Goal: Information Seeking & Learning: Find specific fact

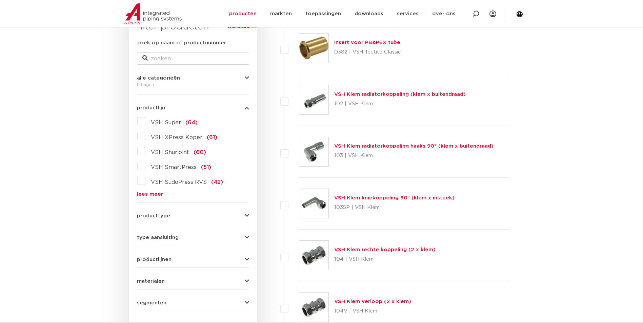
scroll to position [104, 0]
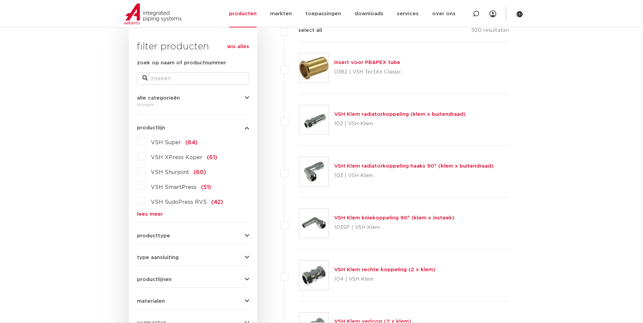
click at [157, 146] on link "lees meer" at bounding box center [193, 214] width 112 height 5
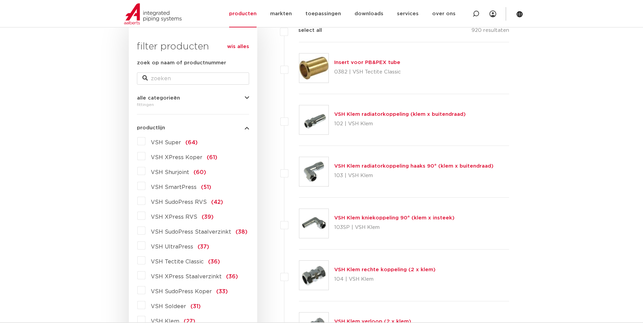
scroll to position [138, 0]
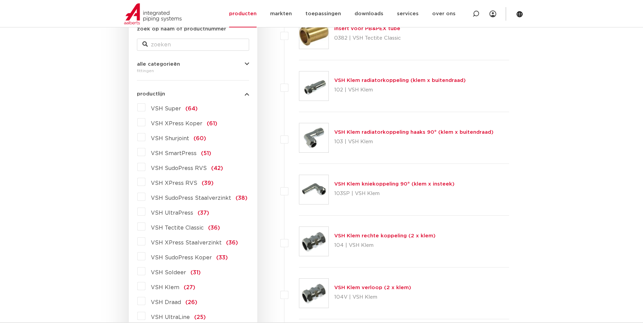
click at [172, 146] on span "VSH XPress Staalverzinkt" at bounding box center [186, 242] width 71 height 5
click at [0, 0] on input "VSH XPress Staalverzinkt (36)" at bounding box center [0, 0] width 0 height 0
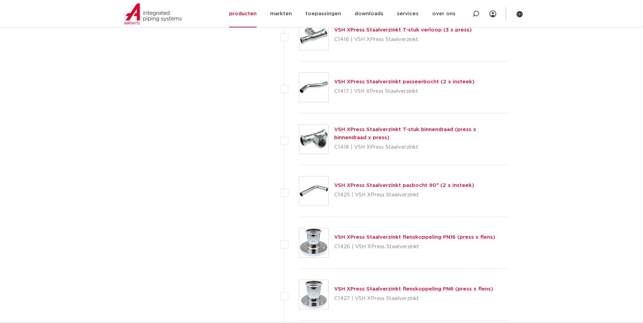
scroll to position [850, 0]
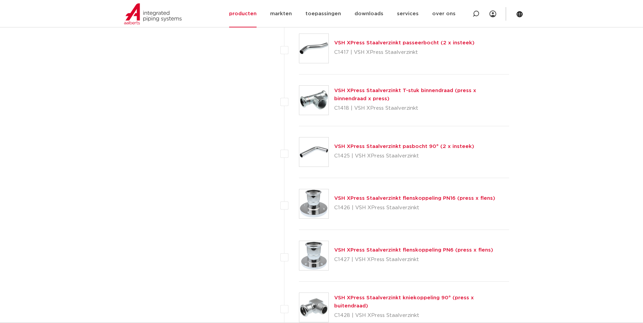
click at [428, 251] on link "VSH XPress Staalverzinkt flenskoppeling PN6 (press x flens)" at bounding box center [413, 250] width 159 height 5
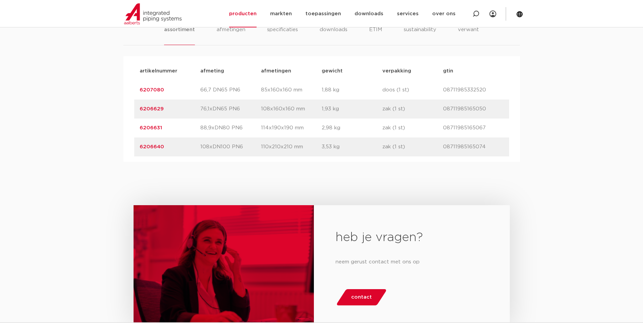
scroll to position [68, 0]
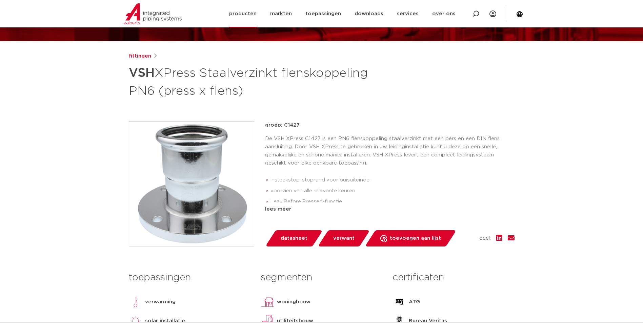
click at [247, 13] on link "producten" at bounding box center [242, 13] width 27 height 27
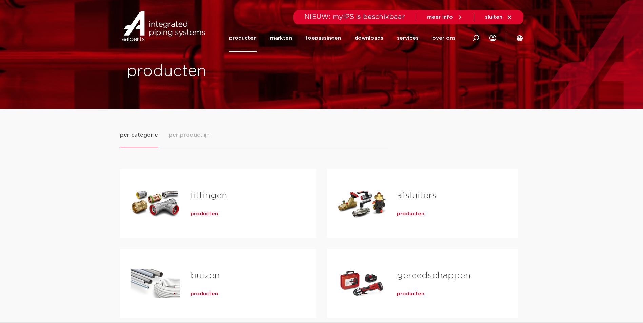
click at [210, 196] on link "fittingen" at bounding box center [209, 196] width 37 height 9
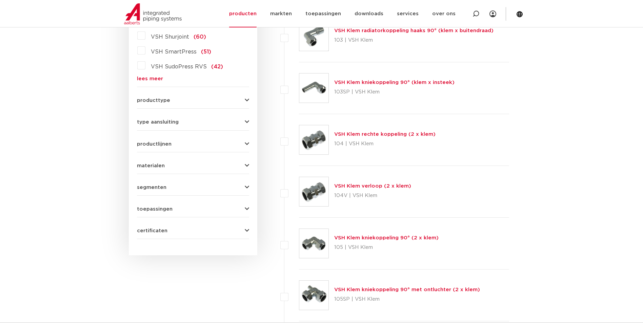
scroll to position [104, 0]
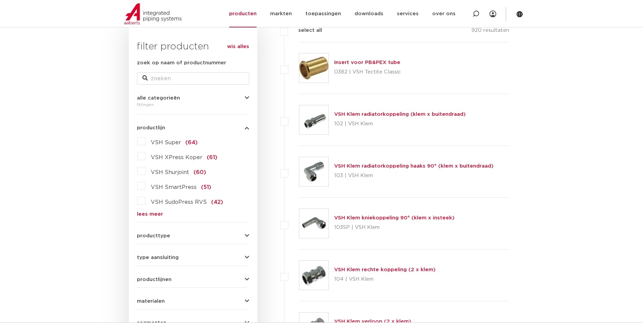
click at [158, 214] on link "lees meer" at bounding box center [193, 214] width 112 height 5
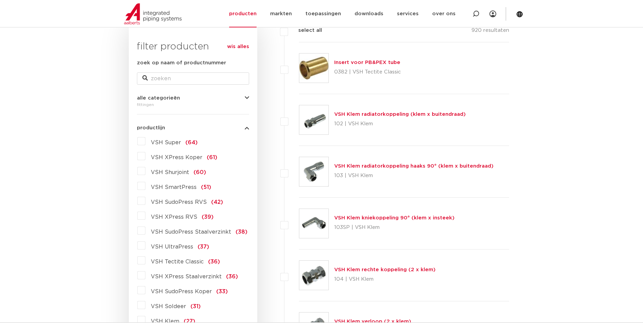
click at [145, 276] on label "VSH XPress Staalverzinkt (36)" at bounding box center [191, 275] width 93 height 11
click at [0, 0] on input "VSH XPress Staalverzinkt (36)" at bounding box center [0, 0] width 0 height 0
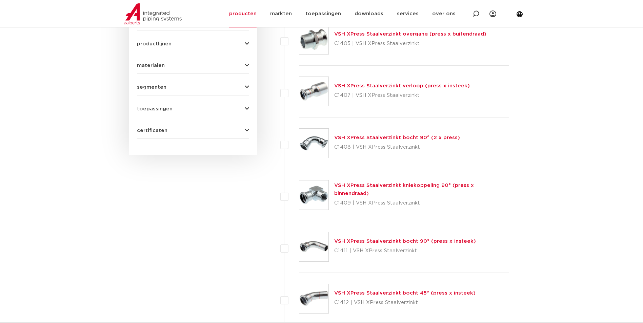
scroll to position [308, 0]
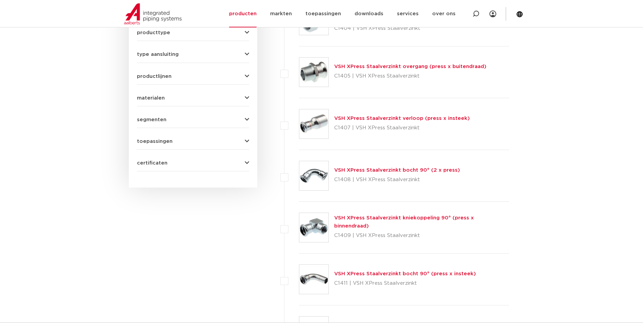
click at [383, 118] on link "VSH XPress Staalverzinkt verloop (press x insteek)" at bounding box center [402, 118] width 136 height 5
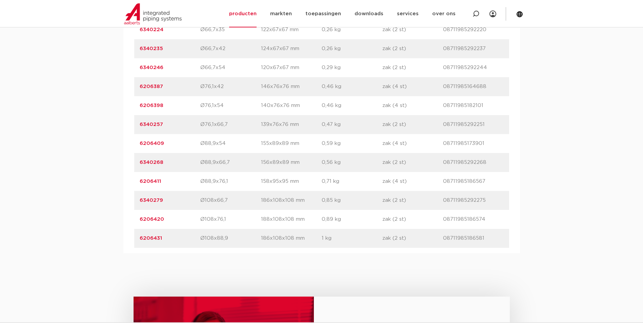
scroll to position [881, 0]
drag, startPoint x: 166, startPoint y: 218, endPoint x: 134, endPoint y: 215, distance: 32.7
drag, startPoint x: 134, startPoint y: 215, endPoint x: 148, endPoint y: 219, distance: 15.0
copy link "6206420"
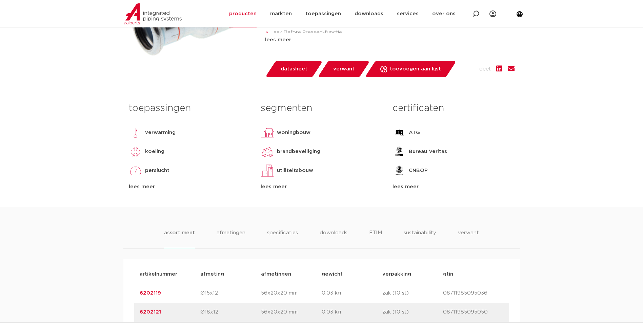
scroll to position [0, 0]
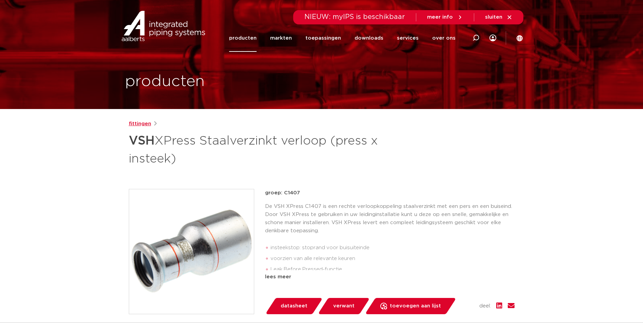
click at [141, 121] on link "fittingen" at bounding box center [140, 124] width 22 height 8
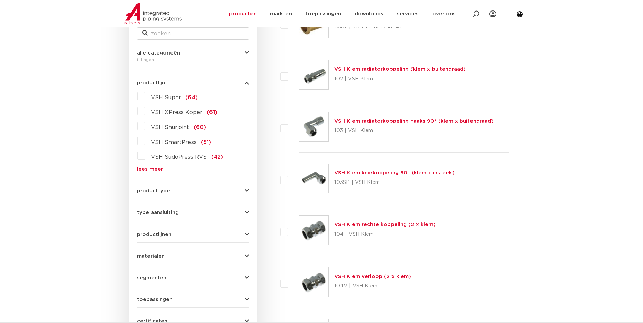
scroll to position [138, 0]
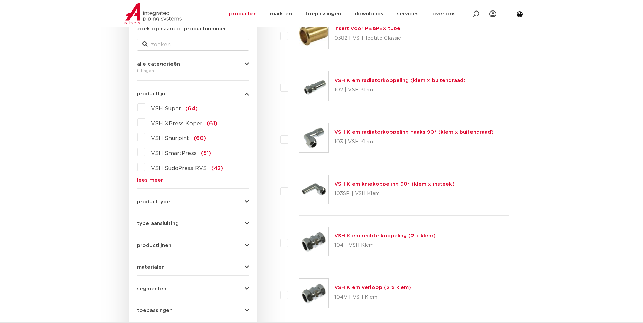
click at [150, 179] on link "lees meer" at bounding box center [193, 180] width 112 height 5
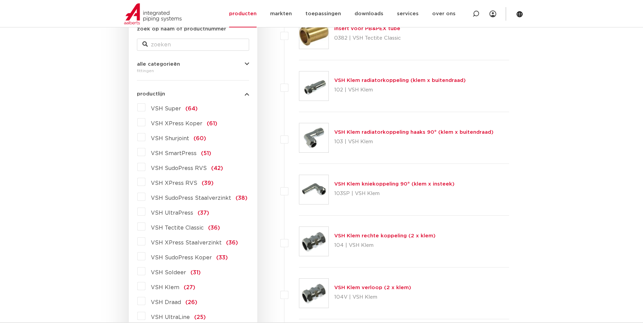
click at [186, 243] on span "VSH XPress Staalverzinkt" at bounding box center [186, 242] width 71 height 5
click at [0, 0] on input "VSH XPress Staalverzinkt (36)" at bounding box center [0, 0] width 0 height 0
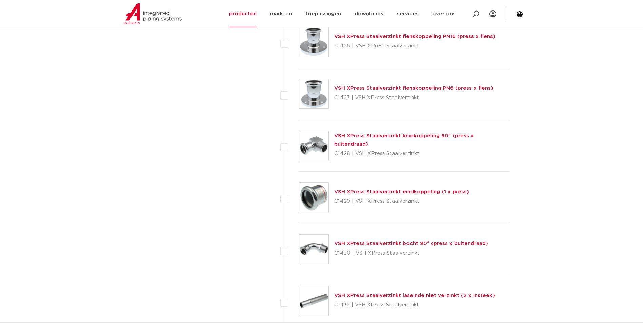
scroll to position [974, 0]
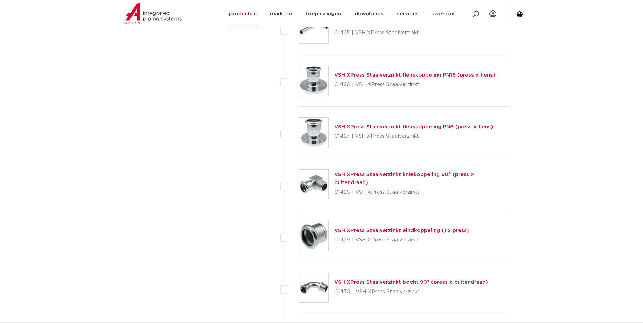
click at [441, 75] on link "VSH XPress Staalverzinkt flenskoppeling PN16 (press x flens)" at bounding box center [414, 75] width 161 height 5
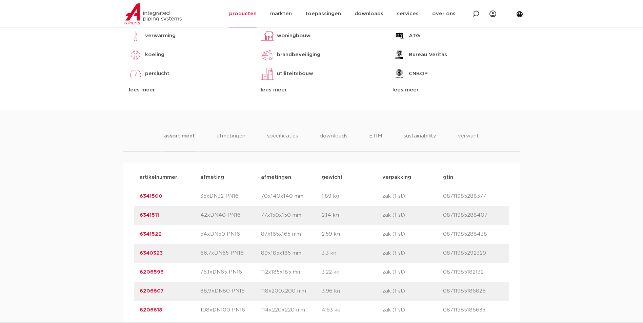
scroll to position [441, 0]
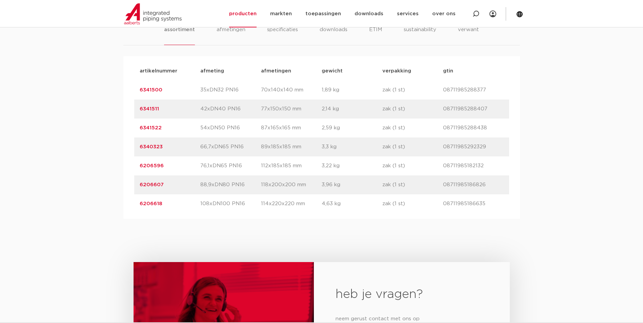
drag, startPoint x: 166, startPoint y: 167, endPoint x: 139, endPoint y: 166, distance: 26.4
click at [140, 166] on p "6206596" at bounding box center [170, 166] width 61 height 8
drag, startPoint x: 139, startPoint y: 166, endPoint x: 156, endPoint y: 165, distance: 16.4
copy link "6206596"
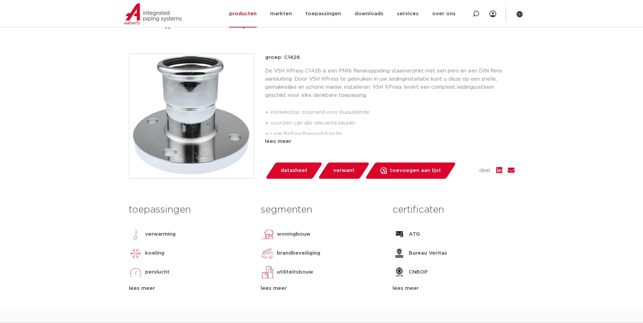
scroll to position [0, 0]
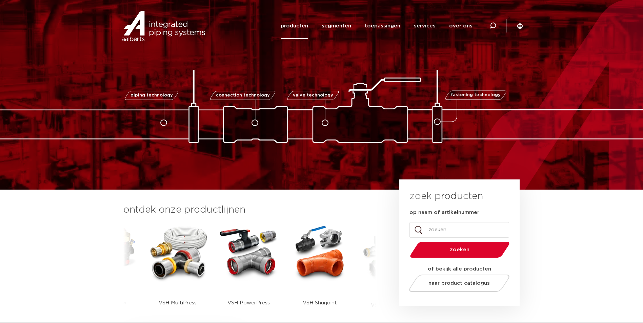
click at [305, 24] on link "producten" at bounding box center [294, 26] width 27 height 26
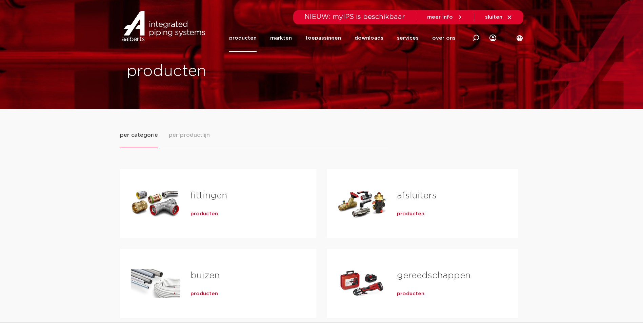
click at [205, 217] on span "producten" at bounding box center [204, 214] width 27 height 7
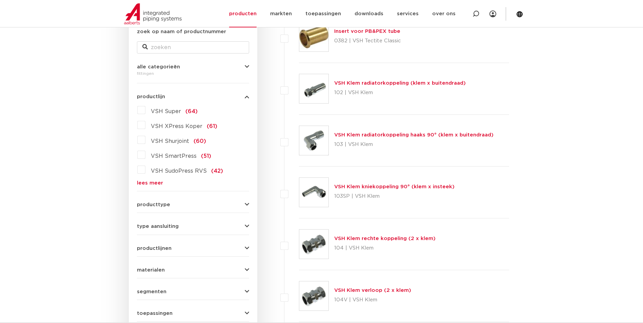
click at [158, 183] on link "lees meer" at bounding box center [193, 183] width 112 height 5
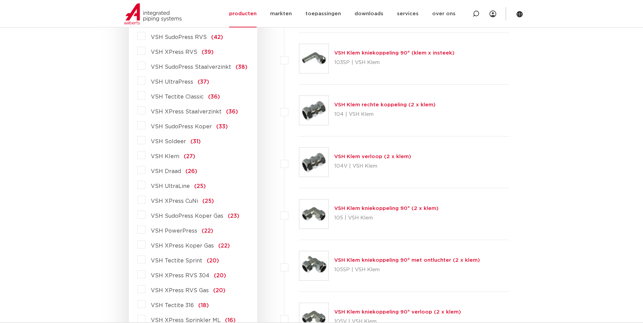
scroll to position [271, 0]
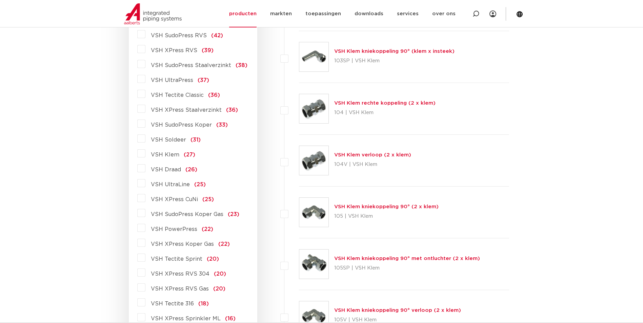
drag, startPoint x: 142, startPoint y: 242, endPoint x: 145, endPoint y: 245, distance: 4.1
click at [145, 243] on label "VSH XPress Koper Gas (22)" at bounding box center [187, 243] width 84 height 11
click at [0, 0] on input "VSH XPress Koper Gas (22)" at bounding box center [0, 0] width 0 height 0
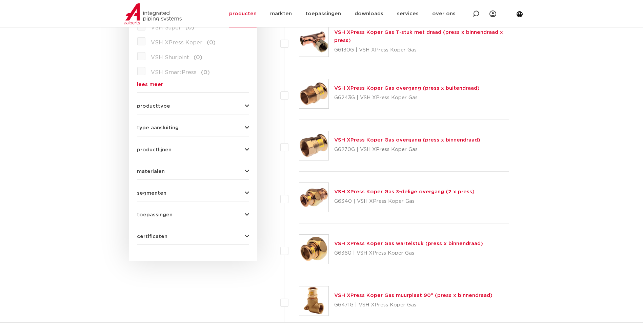
scroll to position [237, 0]
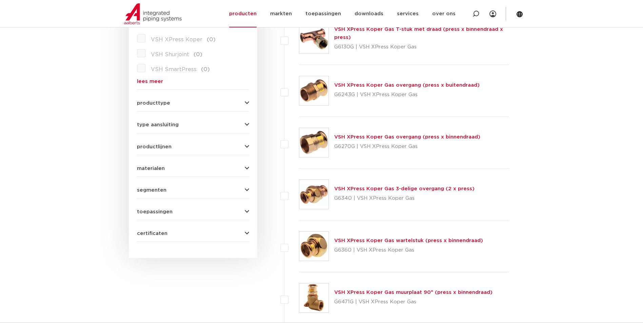
click at [447, 87] on link "VSH XPress Koper Gas overgang (press x buitendraad)" at bounding box center [406, 85] width 145 height 5
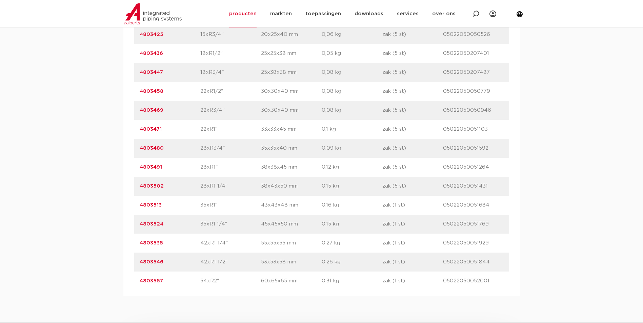
scroll to position [542, 0]
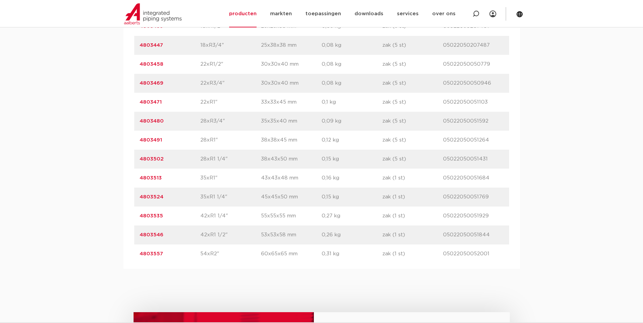
drag, startPoint x: 163, startPoint y: 256, endPoint x: 136, endPoint y: 255, distance: 26.8
click at [136, 255] on div "artikelnummer 4803557 afmeting 54xR2" [GEOGRAPHIC_DATA] 60x65x65 mm gewicht 0,3…" at bounding box center [321, 254] width 375 height 19
drag, startPoint x: 136, startPoint y: 255, endPoint x: 157, endPoint y: 257, distance: 20.8
copy link "4803557"
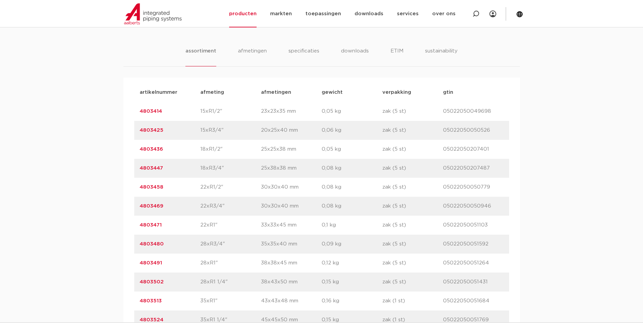
scroll to position [271, 0]
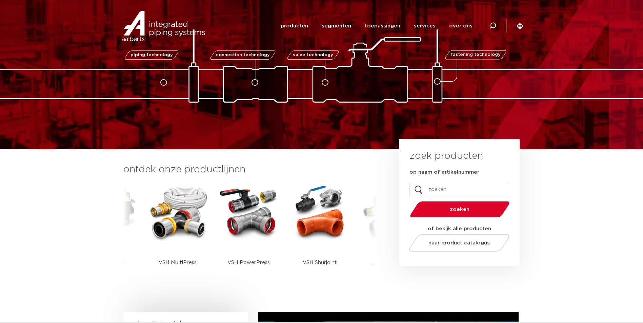
scroll to position [34, 0]
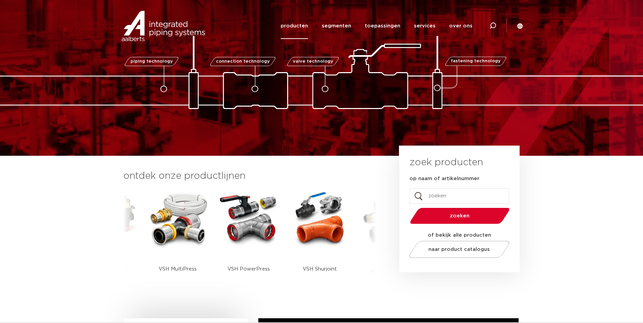
click at [292, 27] on link "producten" at bounding box center [294, 26] width 27 height 26
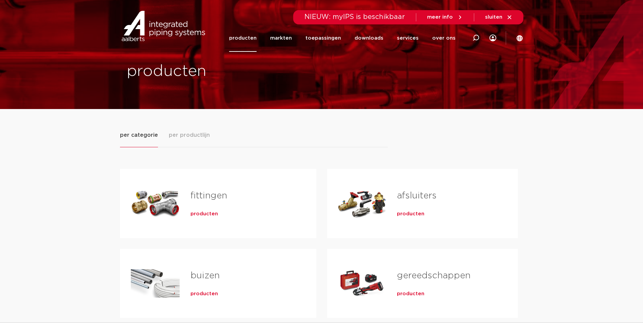
click at [215, 195] on link "fittingen" at bounding box center [209, 196] width 37 height 9
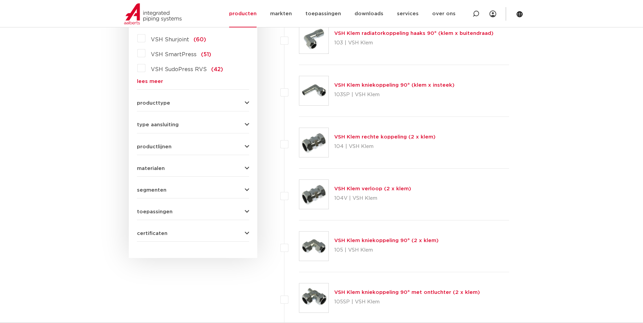
click at [143, 77] on div "VSH Super (64) VSH XPress Koper (61) VSH Shurjoint (60) VSH SmartPress (51) VSH…" at bounding box center [193, 43] width 112 height 81
click at [144, 79] on link "lees meer" at bounding box center [193, 81] width 112 height 5
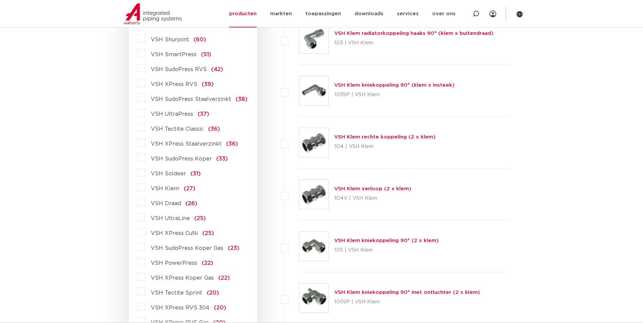
click at [185, 279] on span "VSH XPress Koper Gas" at bounding box center [182, 278] width 63 height 5
click at [0, 0] on input "VSH XPress Koper Gas (22)" at bounding box center [0, 0] width 0 height 0
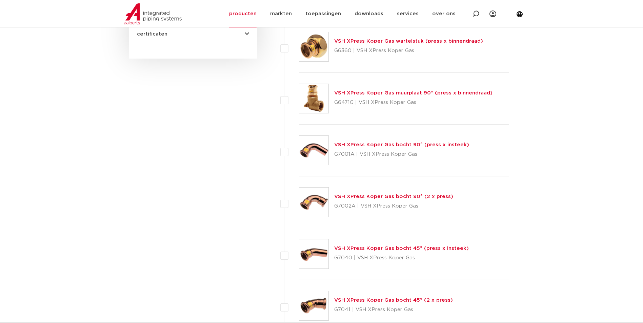
scroll to position [441, 0]
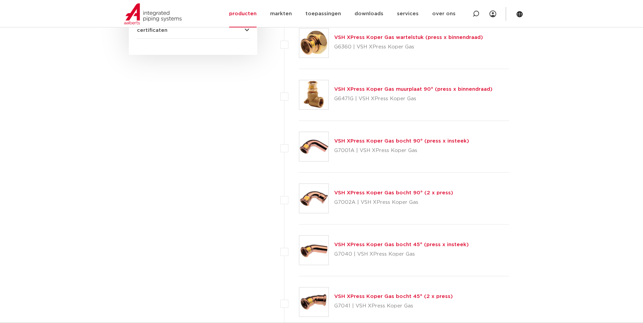
click at [374, 191] on link "VSH XPress Koper Gas bocht 90° (2 x press)" at bounding box center [393, 193] width 119 height 5
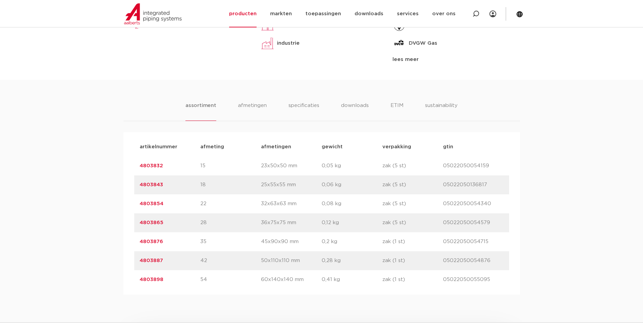
scroll to position [373, 0]
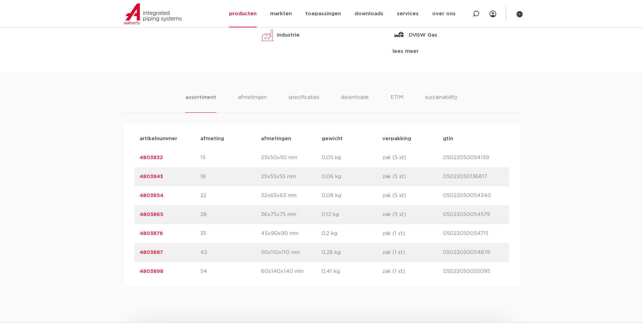
drag, startPoint x: 168, startPoint y: 270, endPoint x: 133, endPoint y: 271, distance: 35.6
click at [133, 271] on div "artikelnummer afmeting [GEOGRAPHIC_DATA] gewicht verpakking gtin artikelnummer …" at bounding box center [321, 205] width 397 height 163
drag, startPoint x: 133, startPoint y: 271, endPoint x: 155, endPoint y: 273, distance: 22.2
copy link "4803898"
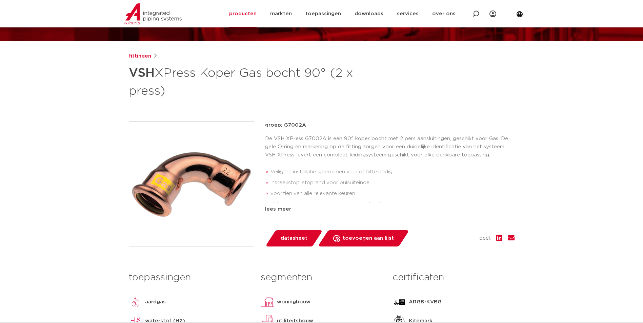
scroll to position [0, 0]
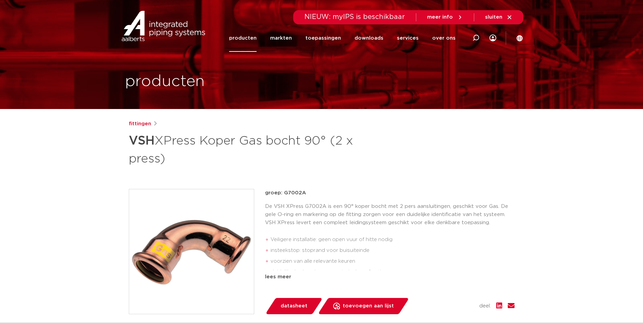
click at [246, 37] on link "producten" at bounding box center [242, 37] width 27 height 27
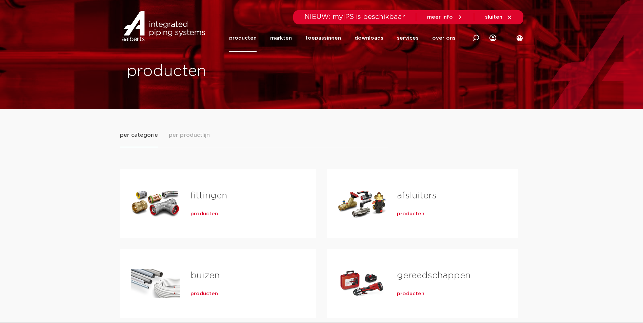
click at [211, 276] on link "buizen" at bounding box center [205, 276] width 29 height 9
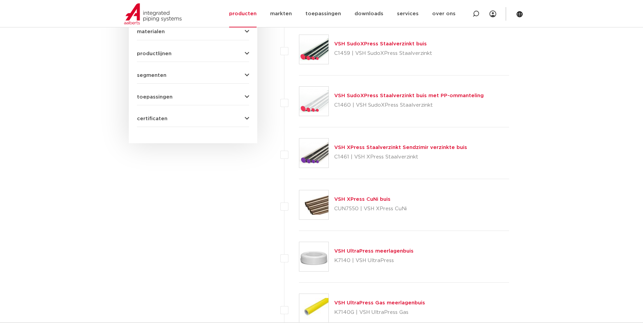
scroll to position [271, 0]
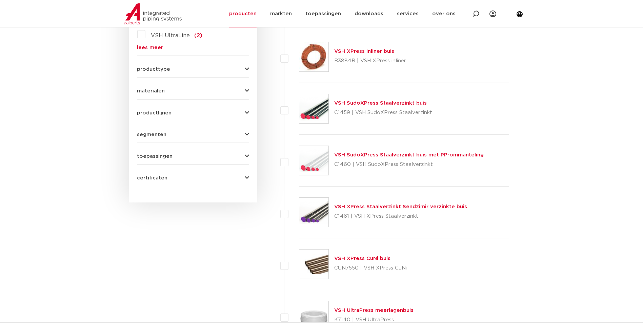
click at [416, 205] on link "VSH XPress Staalverzinkt Sendzimir verzinkte buis" at bounding box center [400, 206] width 133 height 5
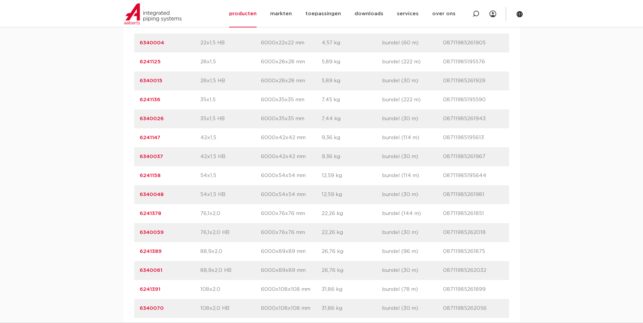
scroll to position [509, 0]
drag, startPoint x: 161, startPoint y: 212, endPoint x: 111, endPoint y: 213, distance: 50.5
click at [111, 213] on div "assortiment afmetingen specificaties downloads ETIM sustainability verwant asso…" at bounding box center [321, 129] width 643 height 386
drag, startPoint x: 111, startPoint y: 213, endPoint x: 156, endPoint y: 215, distance: 45.1
copy link "6241378"
